Goal: Information Seeking & Learning: Learn about a topic

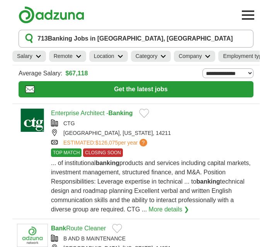
click at [251, 217] on article "Enterprise Architect - Banking CTG BUFFALO, NEW YORK, 14211 ESTIMATED: $126,075…" at bounding box center [135, 161] width 247 height 115
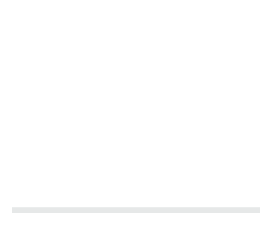
scroll to position [1524, 0]
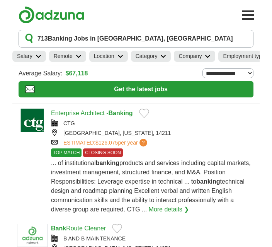
click at [235, 146] on div "ESTIMATED: $126,075 per year ? TOP MATCH CLOSING SOON" at bounding box center [153, 143] width 204 height 8
click at [226, 127] on div "CTG" at bounding box center [153, 123] width 204 height 8
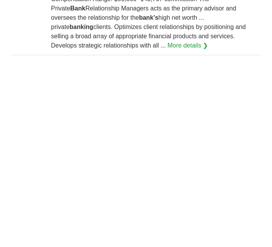
scroll to position [1216, 0]
